Goal: Transaction & Acquisition: Purchase product/service

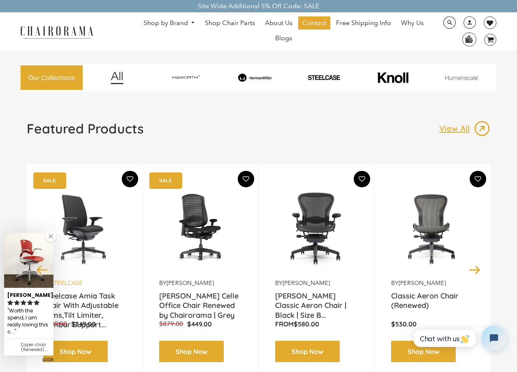
click at [62, 282] on link "Steelcase" at bounding box center [67, 282] width 32 height 7
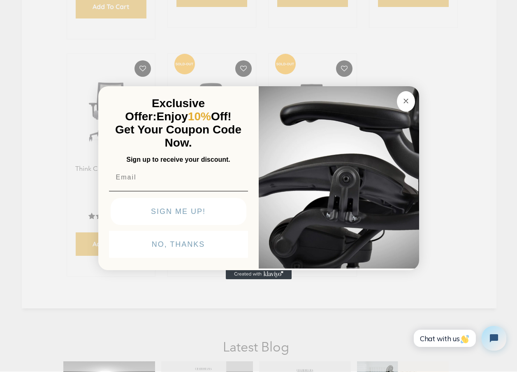
scroll to position [308, 0]
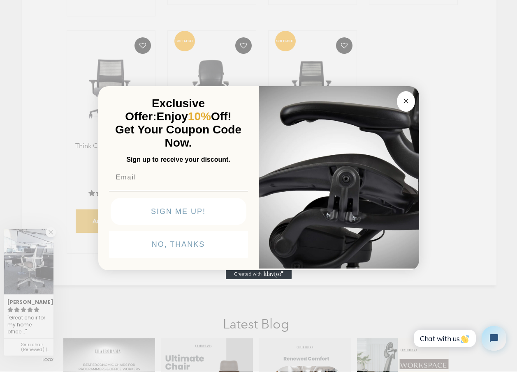
click at [218, 202] on button "SIGN ME UP!" at bounding box center [179, 211] width 136 height 27
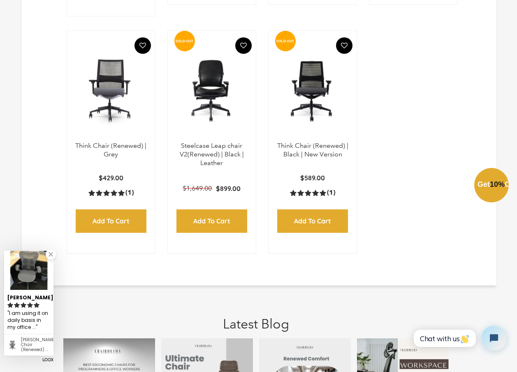
click at [445, 8] on div "Close dialog Exclusive Offer: Enjoy 10% Off! Get Your Coupon Code Now. Sign up …" at bounding box center [258, 185] width 517 height 372
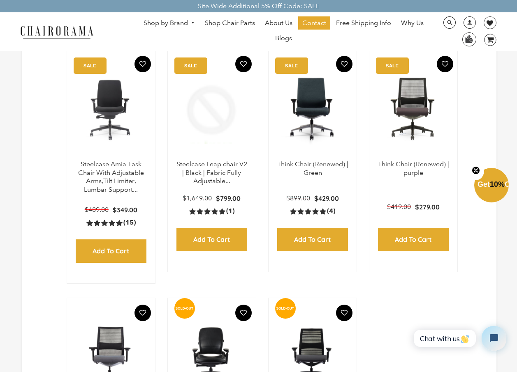
scroll to position [34, 0]
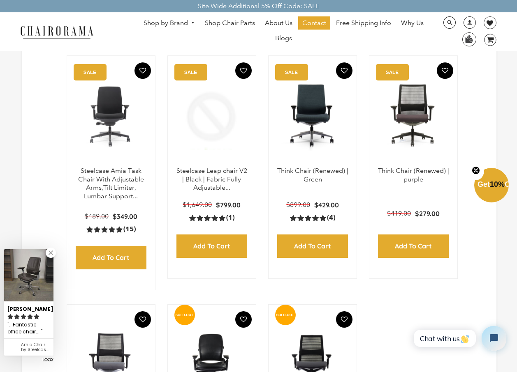
click at [194, 12] on div "Site Wide Additional 5% Off Code: SALE" at bounding box center [258, 6] width 517 height 12
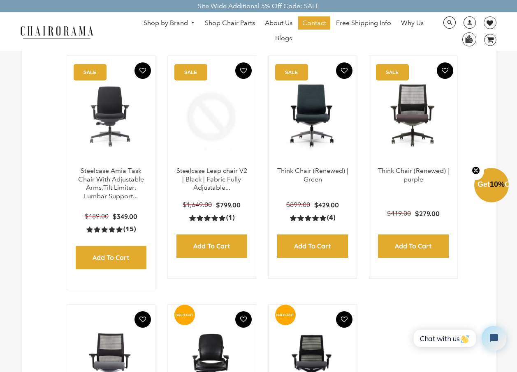
click at [191, 27] on link "Shop by Brand" at bounding box center [169, 23] width 60 height 13
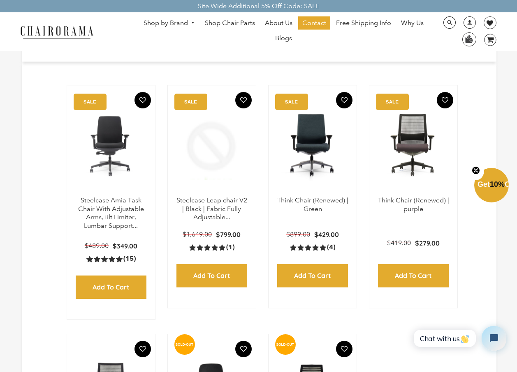
scroll to position [0, 0]
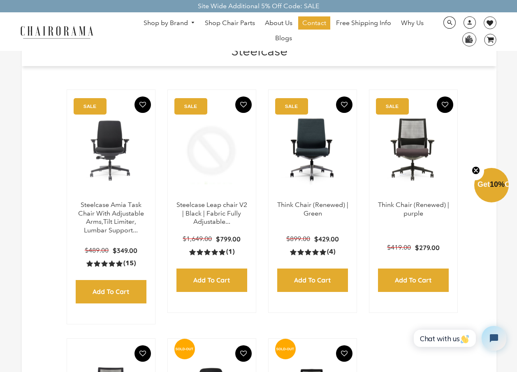
click at [332, 4] on div "Site Wide Additional 5% Off Code: SALE" at bounding box center [258, 6] width 517 height 12
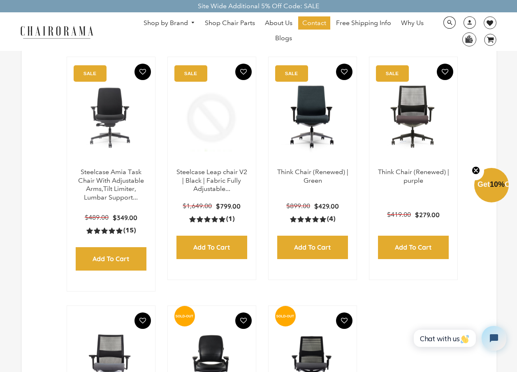
scroll to position [49, 0]
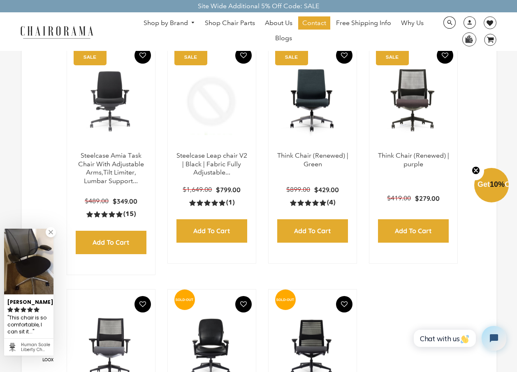
click at [195, 31] on ul "Shop by Brand Haworth Herman Miller Steelcase Knoll Human Scale" at bounding box center [283, 31] width 301 height 30
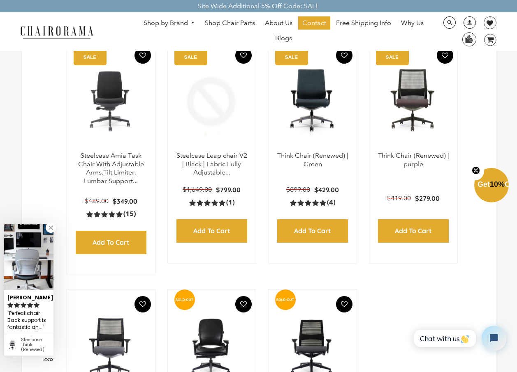
click at [334, 31] on ul "Shop by Brand Haworth Herman Miller Steelcase Knoll Human Scale" at bounding box center [283, 31] width 301 height 30
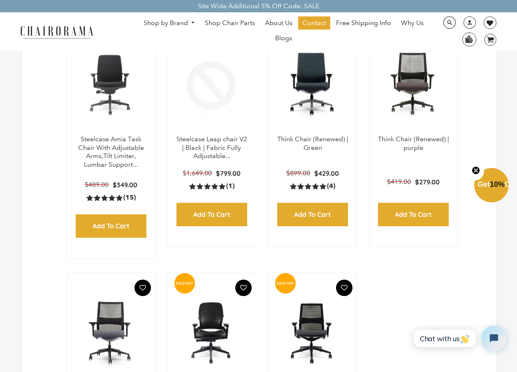
scroll to position [82, 0]
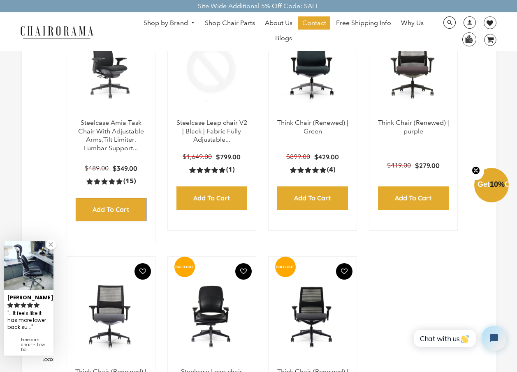
click at [92, 205] on input "Add to Cart" at bounding box center [111, 209] width 71 height 23
